Goal: Task Accomplishment & Management: Manage account settings

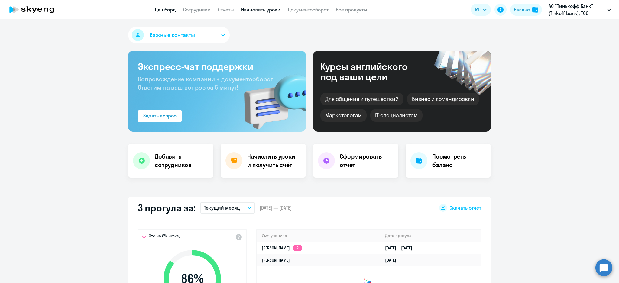
click at [263, 8] on link "Начислить уроки" at bounding box center [260, 10] width 39 height 6
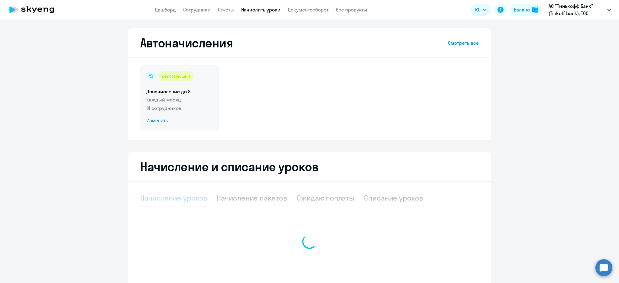
click at [167, 96] on p "Каждый месяц" at bounding box center [179, 99] width 67 height 7
select select "10"
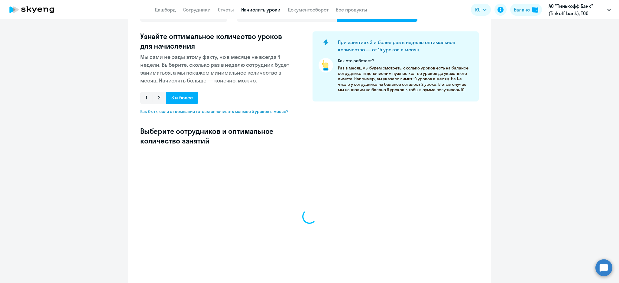
select select "10"
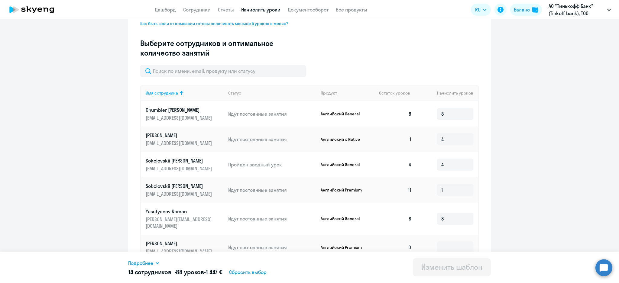
scroll to position [278, 0]
